Goal: Task Accomplishment & Management: Use online tool/utility

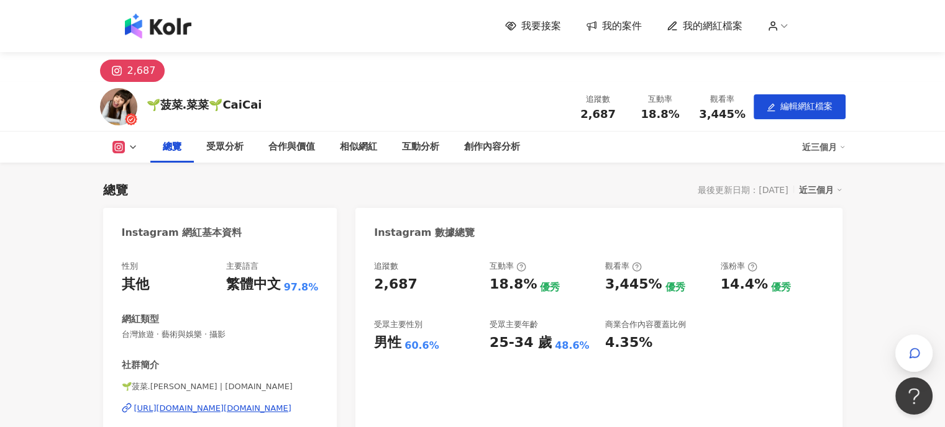
click at [606, 24] on link "我的案件" at bounding box center [614, 26] width 56 height 14
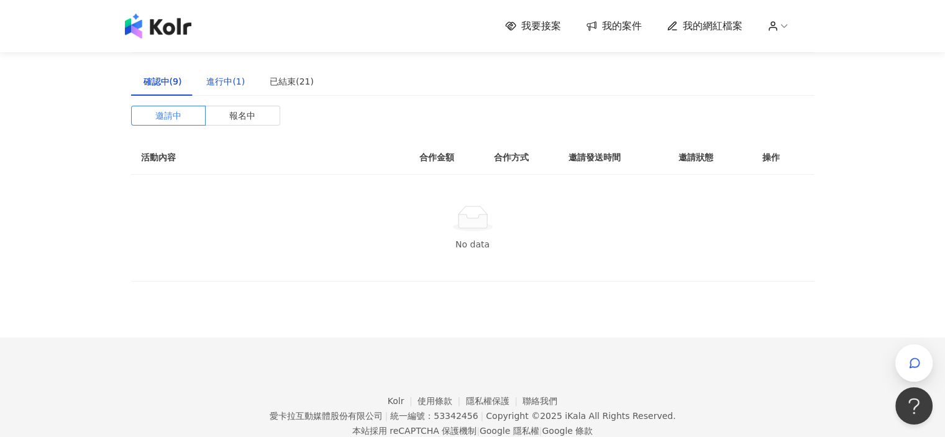
click at [217, 79] on div "進行中(1)" at bounding box center [225, 82] width 39 height 14
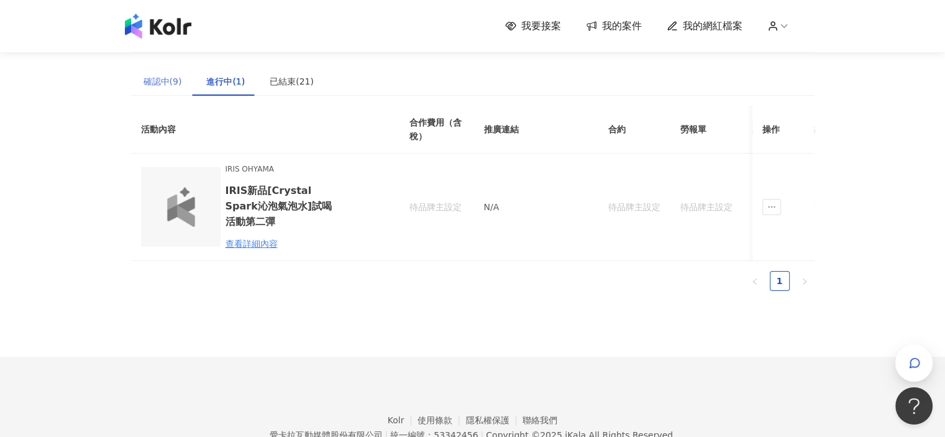
click at [182, 78] on div "確認中(9)" at bounding box center [162, 81] width 63 height 29
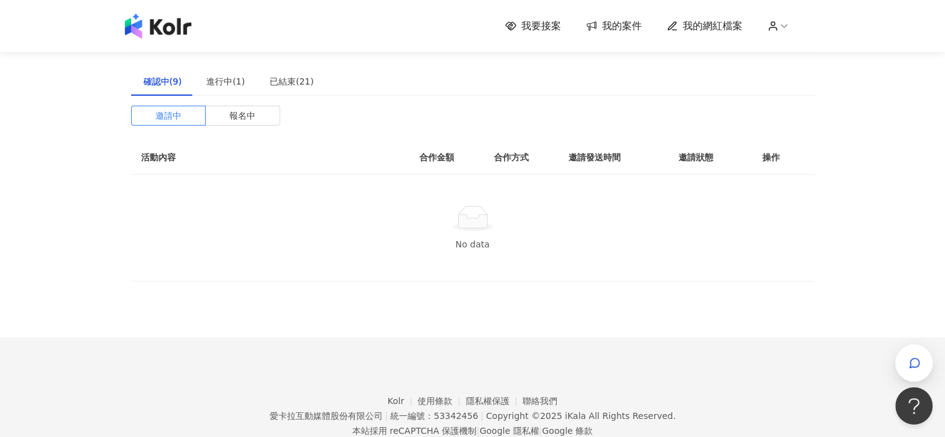
click at [547, 24] on span "我要接案" at bounding box center [541, 26] width 40 height 14
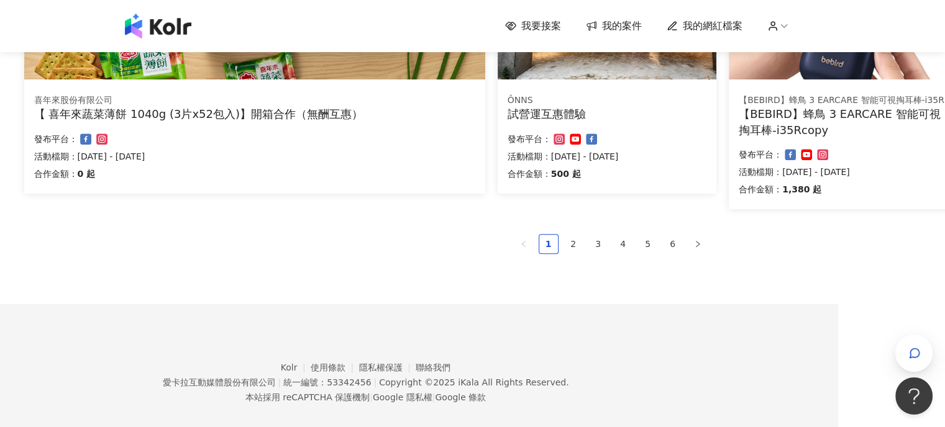
scroll to position [870, 107]
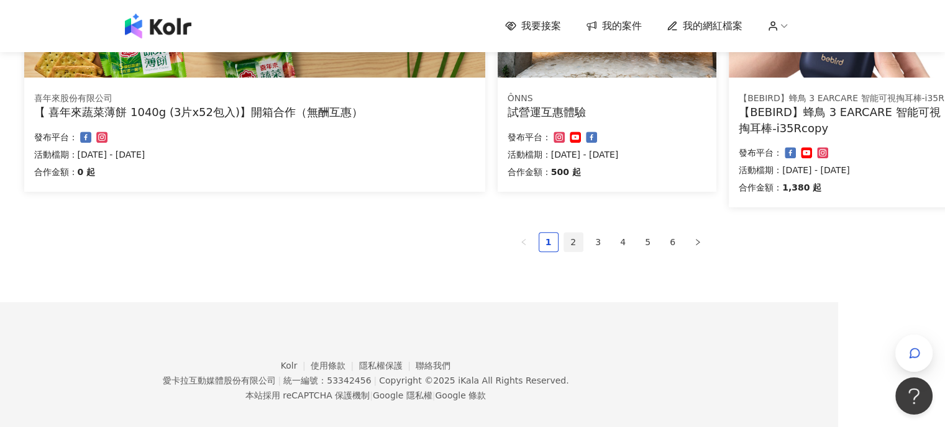
click at [579, 245] on link "2" at bounding box center [573, 242] width 19 height 19
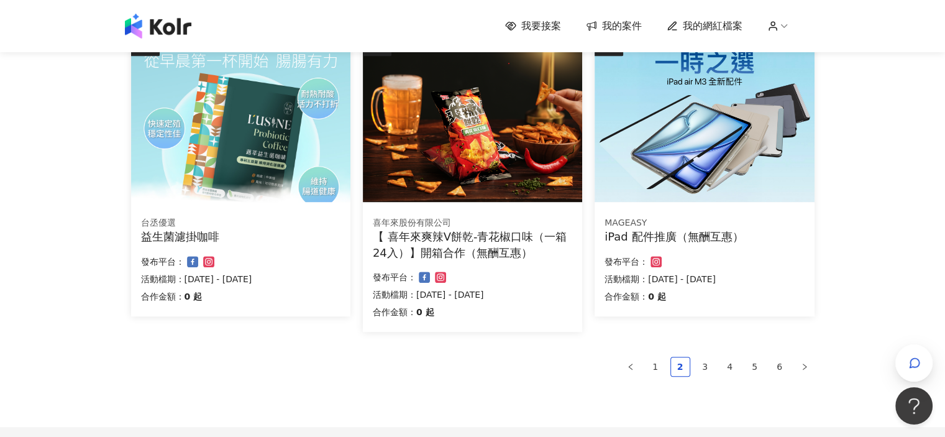
scroll to position [808, 0]
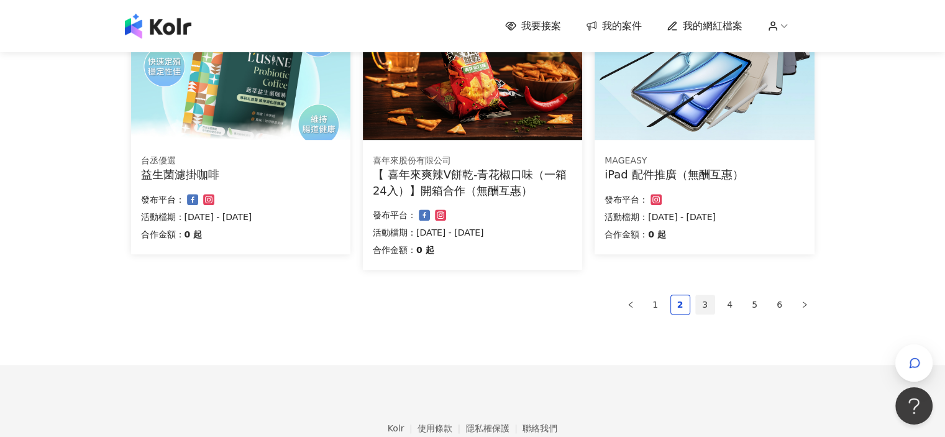
click at [706, 310] on link "3" at bounding box center [705, 304] width 19 height 19
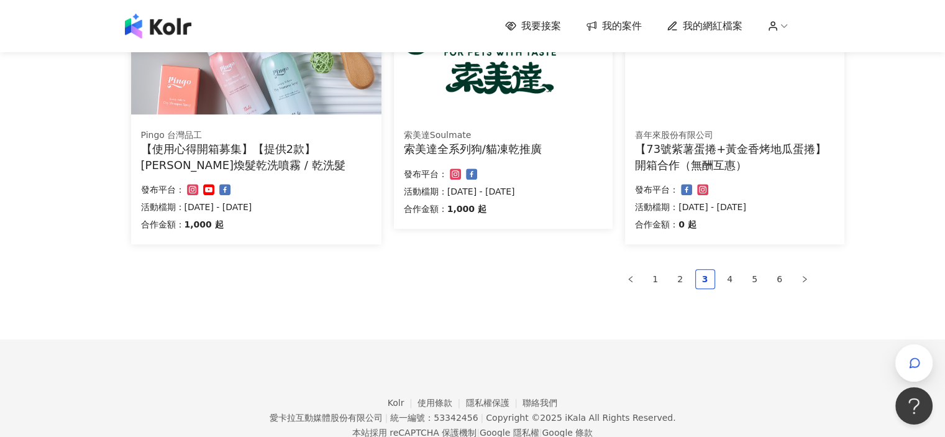
scroll to position [870, 0]
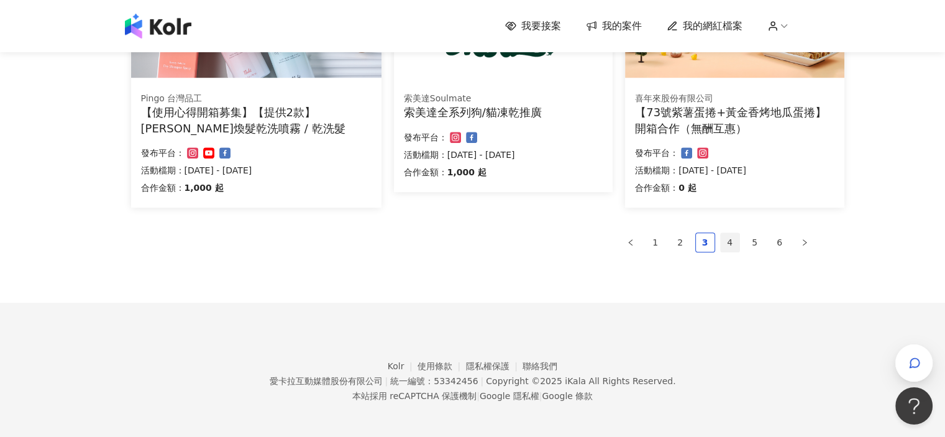
click at [730, 248] on link "4" at bounding box center [730, 242] width 19 height 19
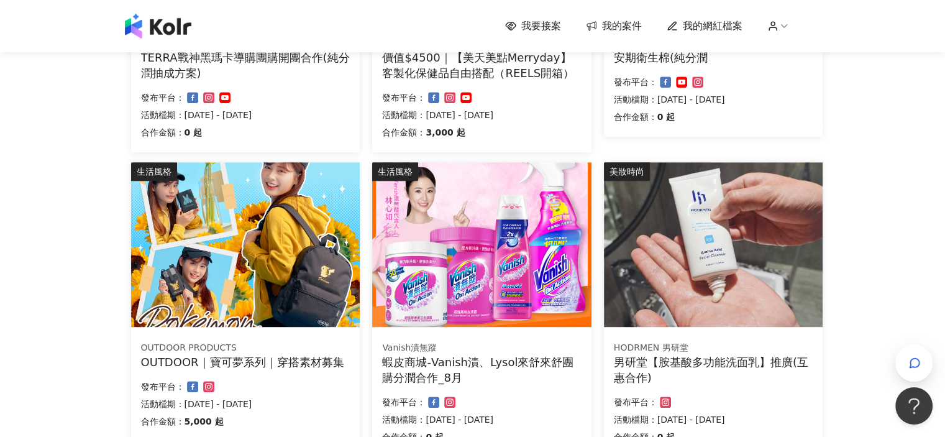
scroll to position [761, 0]
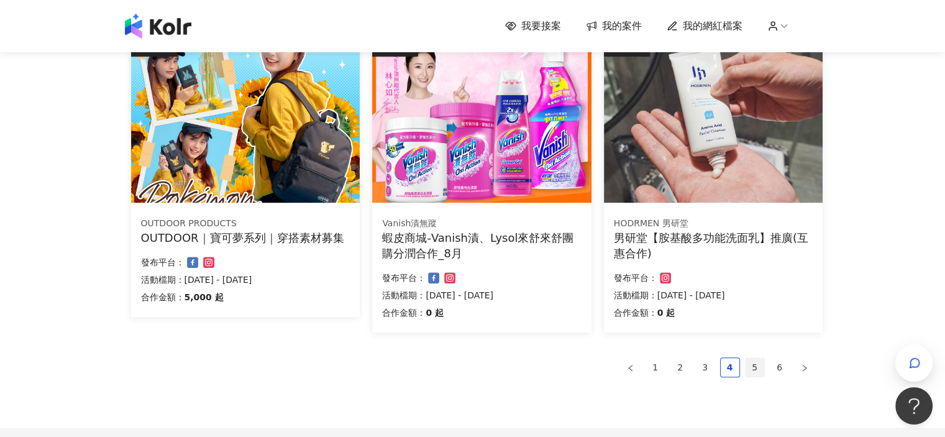
click at [751, 375] on link "5" at bounding box center [755, 367] width 19 height 19
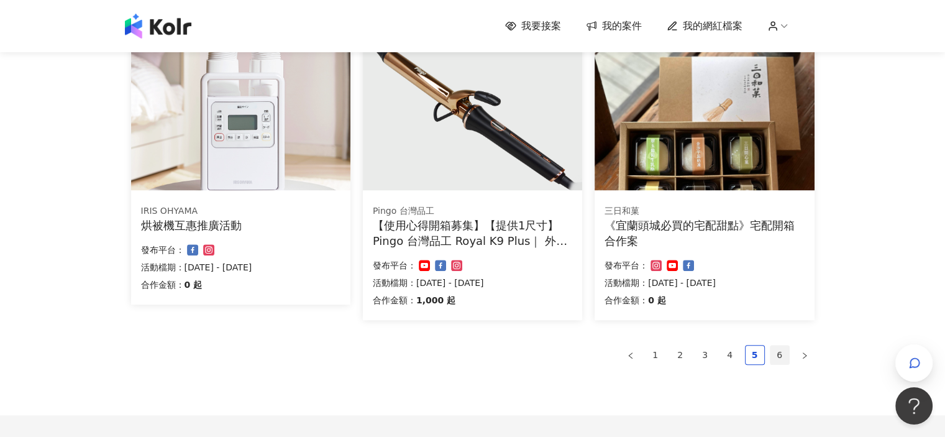
click at [775, 358] on link "6" at bounding box center [779, 354] width 19 height 19
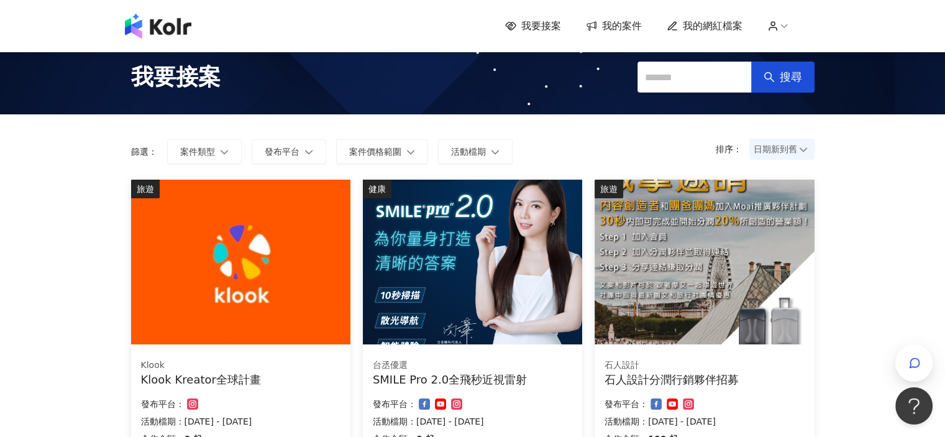
scroll to position [0, 0]
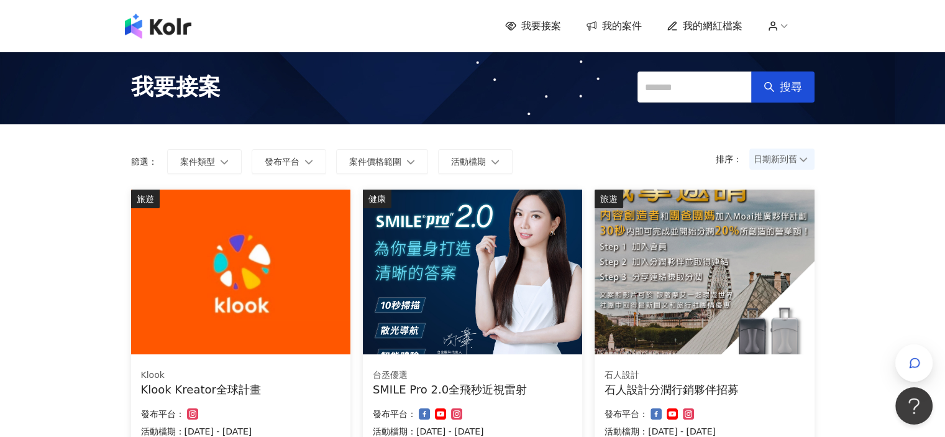
click at [597, 30] on icon at bounding box center [591, 26] width 11 height 11
